Goal: Navigation & Orientation: Go to known website

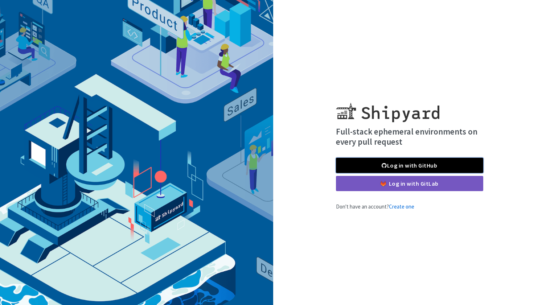
click at [440, 165] on link "Log in with GitHub" at bounding box center [409, 165] width 147 height 15
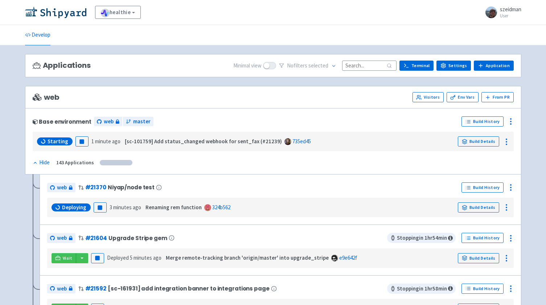
click at [346, 66] on div "No filter s selected" at bounding box center [338, 65] width 118 height 11
click at [361, 66] on input at bounding box center [369, 66] width 54 height 10
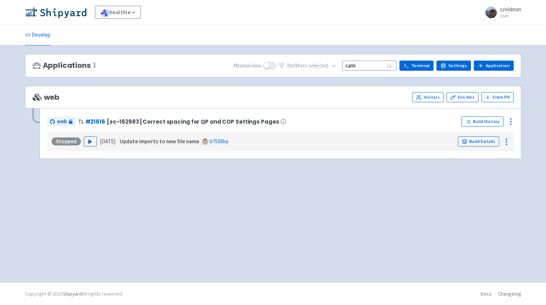
type input "z"
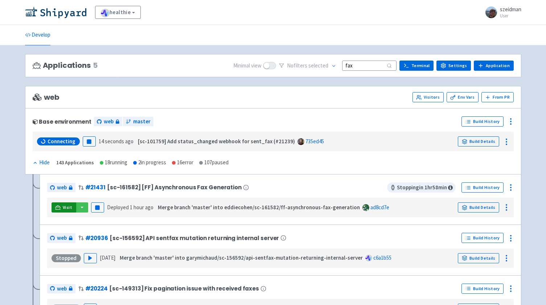
type input "fax"
click at [63, 206] on span "Visit" at bounding box center [67, 208] width 9 height 6
